Goal: Task Accomplishment & Management: Use online tool/utility

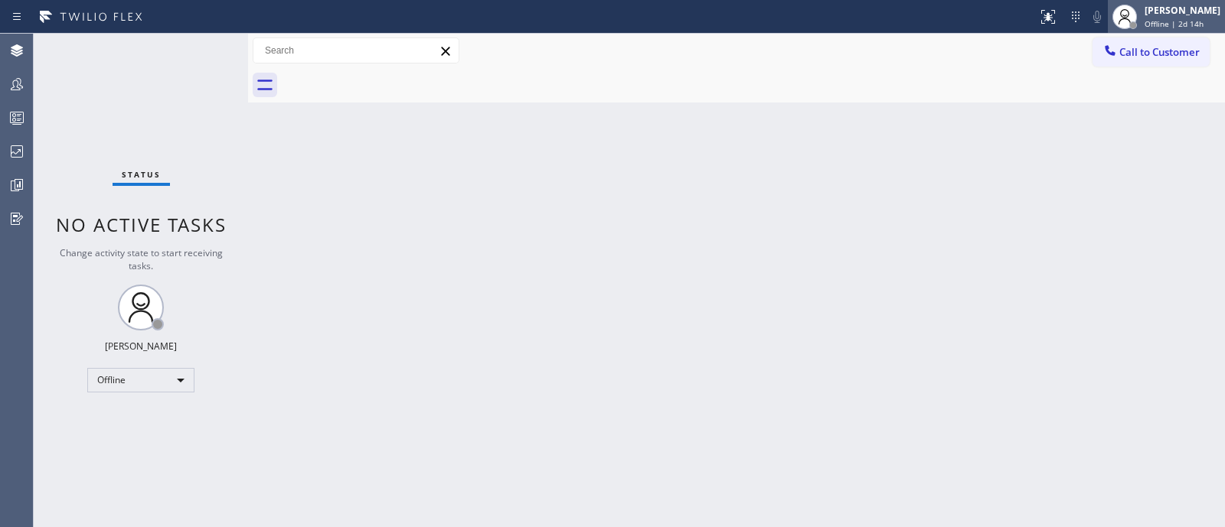
click at [1175, 25] on span "Offline | 2d 14h" at bounding box center [1173, 23] width 59 height 11
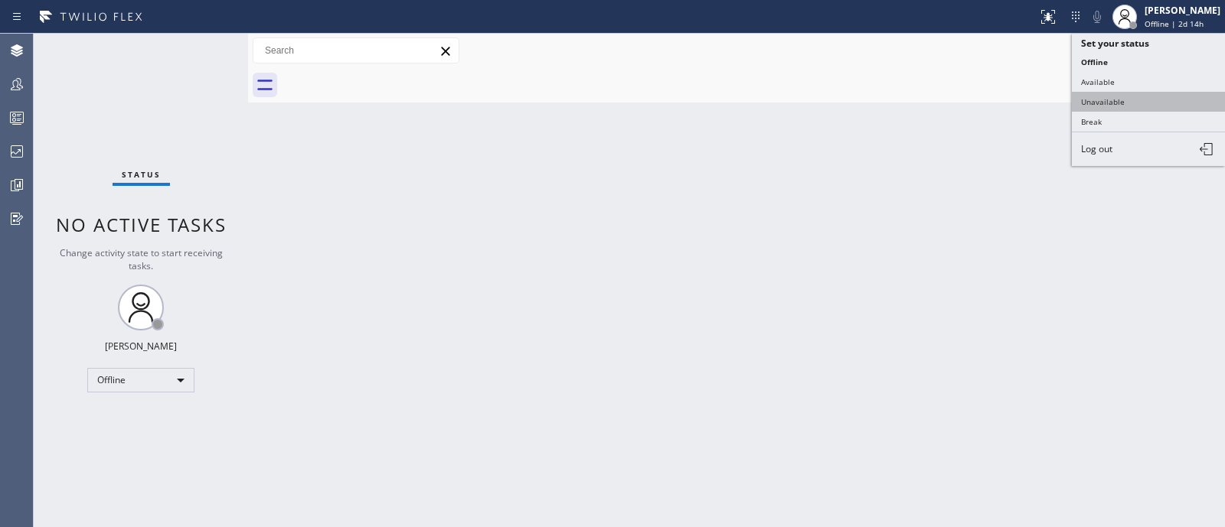
click at [1098, 102] on button "Unavailable" at bounding box center [1148, 102] width 153 height 20
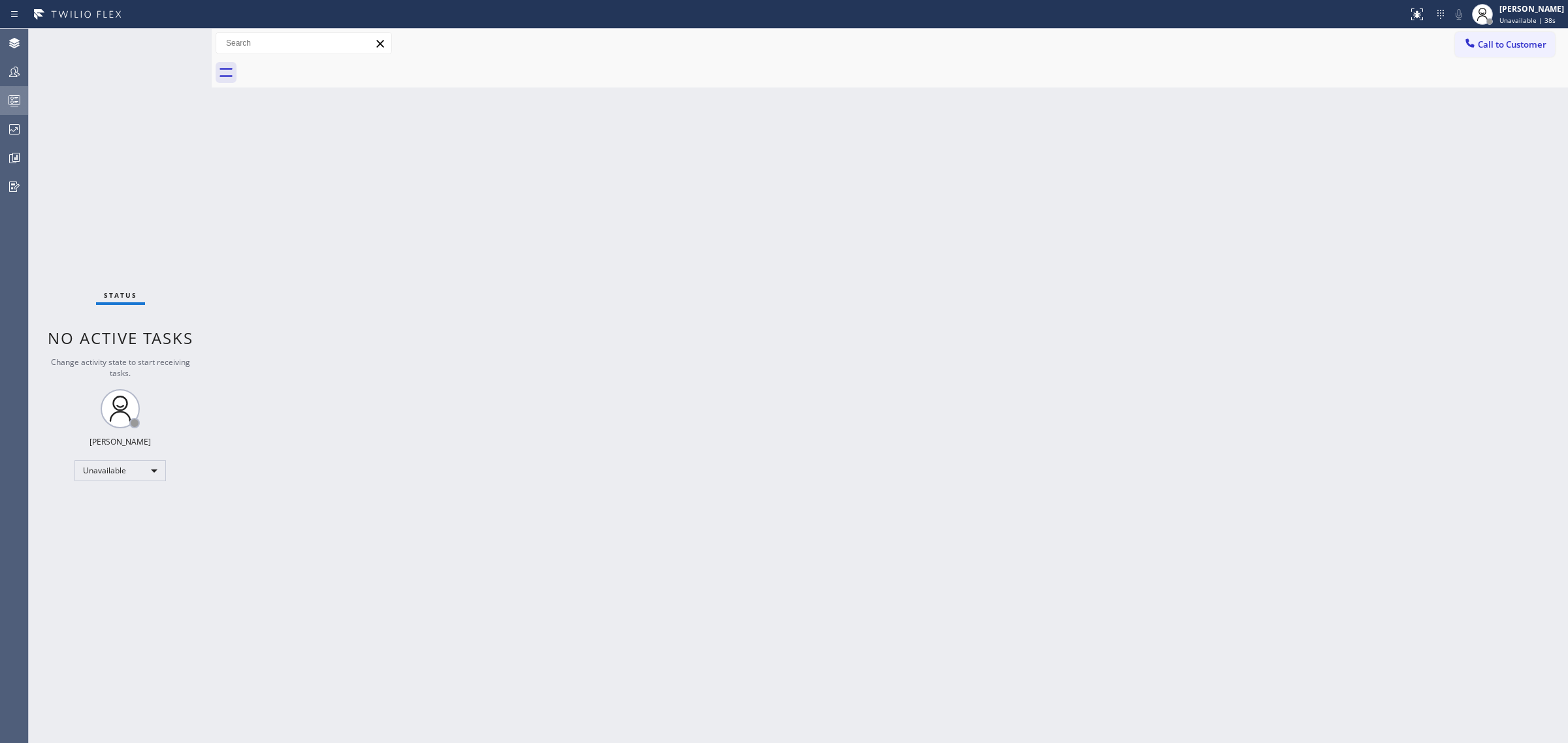
click at [16, 90] on div at bounding box center [15, 101] width 29 height 26
